Goal: Information Seeking & Learning: Compare options

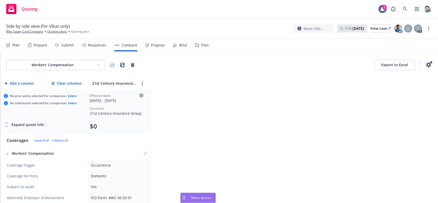
click at [185, 195] on div "Drag to move" at bounding box center [184, 198] width 6 height 10
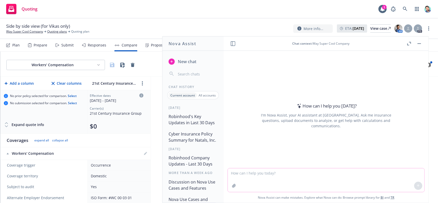
click at [294, 178] on textarea at bounding box center [326, 180] width 196 height 24
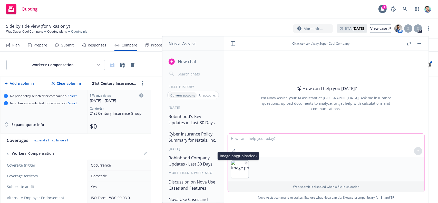
click at [246, 162] on icon "button" at bounding box center [246, 162] width 1 height 1
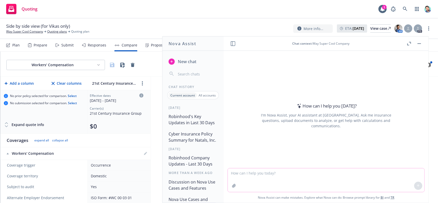
click at [418, 45] on button "button" at bounding box center [419, 44] width 6 height 6
